Goal: Task Accomplishment & Management: Manage account settings

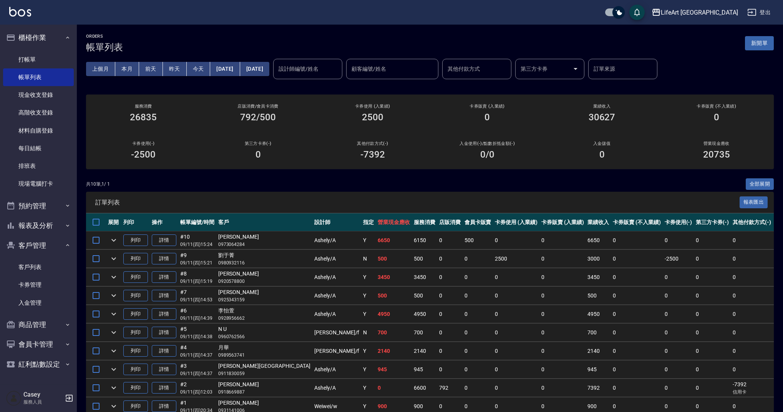
click at [295, 31] on div "ORDERS 帳單列表 新開單 上個月 本月 [DATE] [DATE] [DATE] [DATE] [DATE] 設計師編號/姓名 設計師編號/姓名 顧客編…" at bounding box center [430, 235] width 706 height 421
click at [172, 236] on link "詳情" at bounding box center [164, 240] width 25 height 12
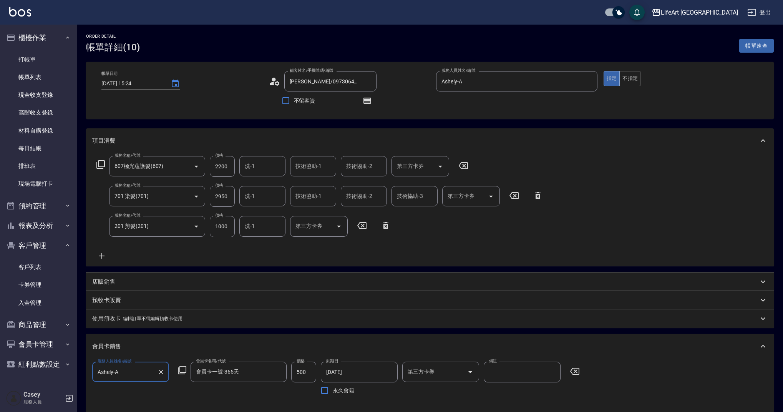
type input "[DATE] 15:24"
type input "[PERSON_NAME]/0973064284/null"
type input "Ashely-A"
type input "13"
type input "設計師個人line@"
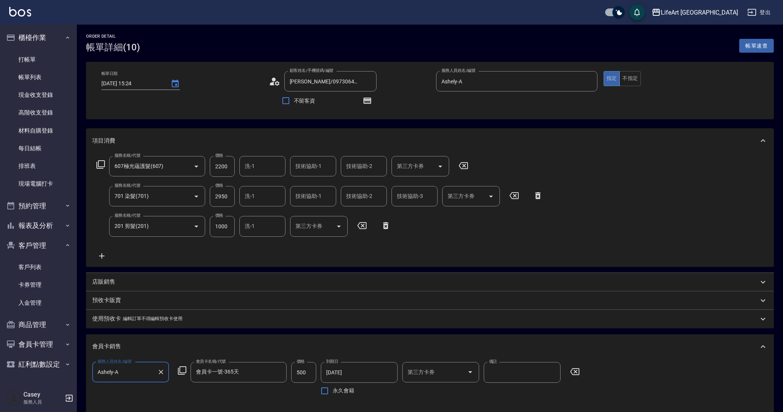
scroll to position [270, 0]
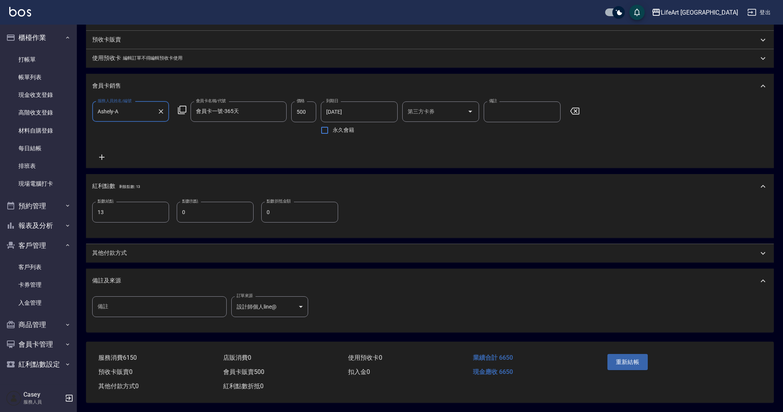
click at [121, 250] on p "其他付款方式" at bounding box center [109, 253] width 35 height 8
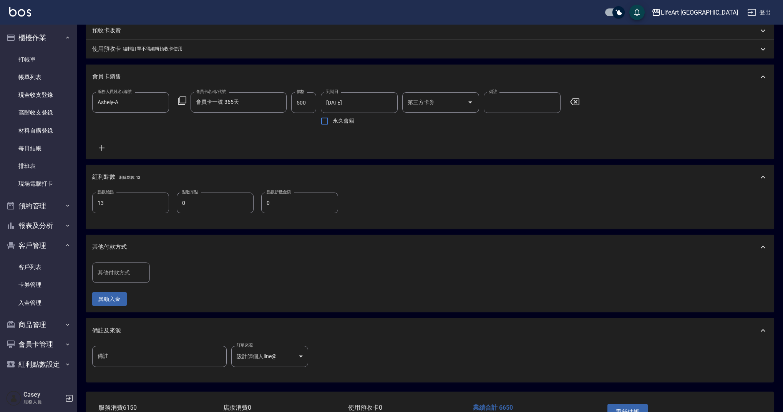
click at [121, 279] on input "其他付款方式" at bounding box center [121, 272] width 51 height 13
click at [126, 333] on span "信用卡" at bounding box center [121, 336] width 58 height 13
type input "信用卡"
click at [184, 278] on input "0" at bounding box center [183, 272] width 58 height 21
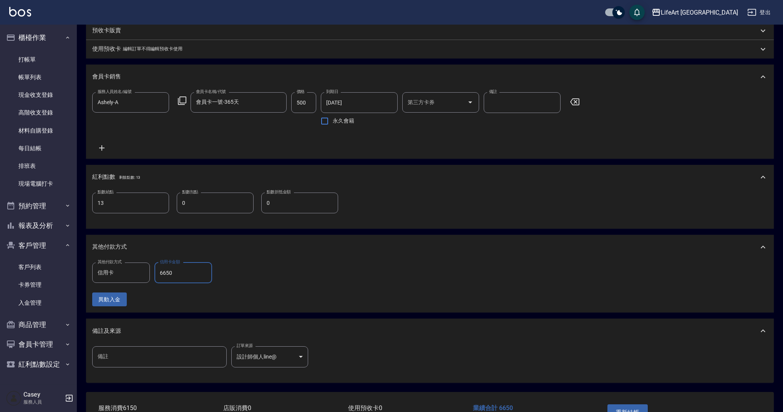
scroll to position [329, 0]
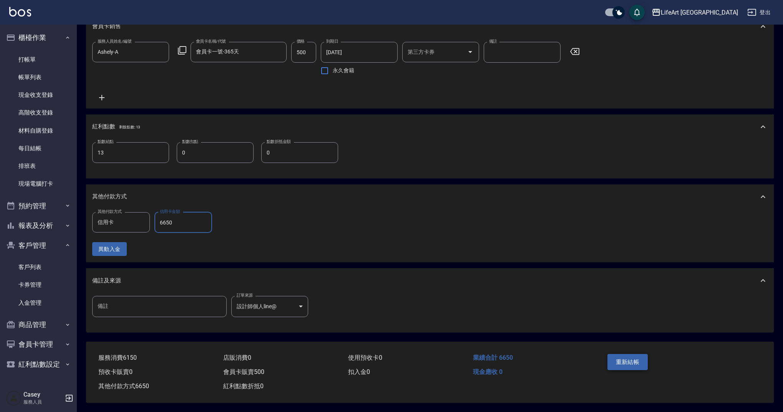
type input "6650"
click at [625, 361] on button "重新結帳" at bounding box center [627, 362] width 41 height 16
